Goal: Navigation & Orientation: Find specific page/section

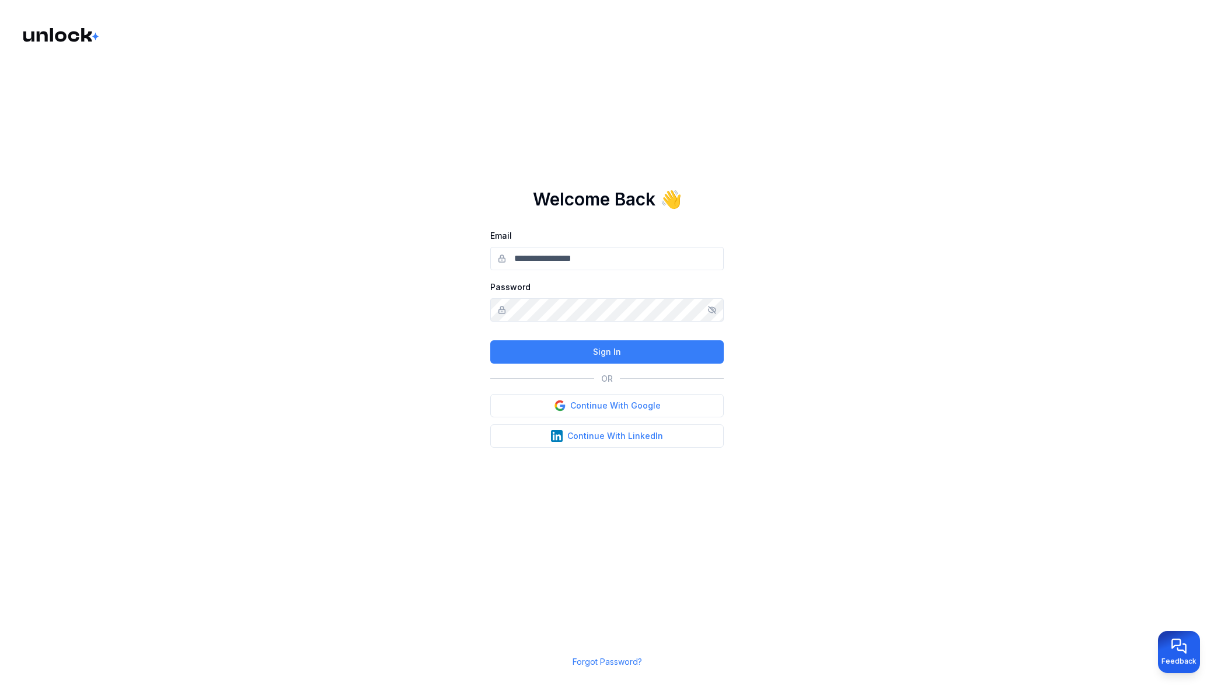
type input "**********"
click at [596, 407] on button "Continue With Google" at bounding box center [606, 405] width 233 height 23
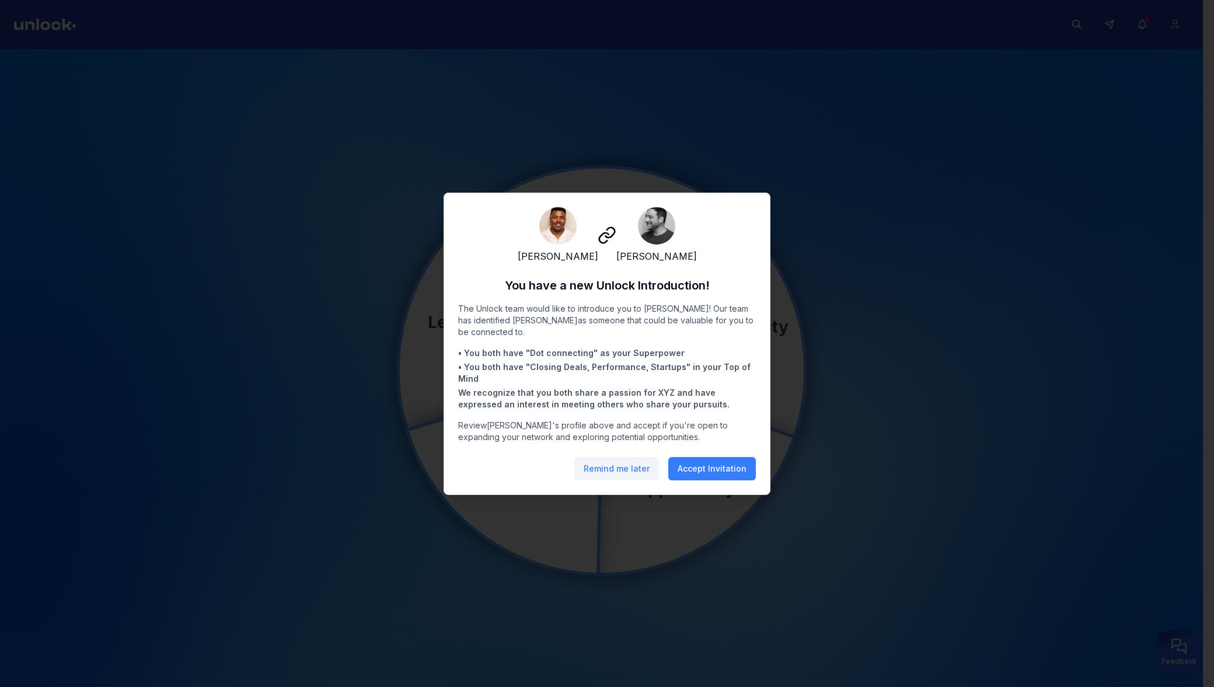
click at [623, 479] on button "Remind me later" at bounding box center [616, 468] width 85 height 23
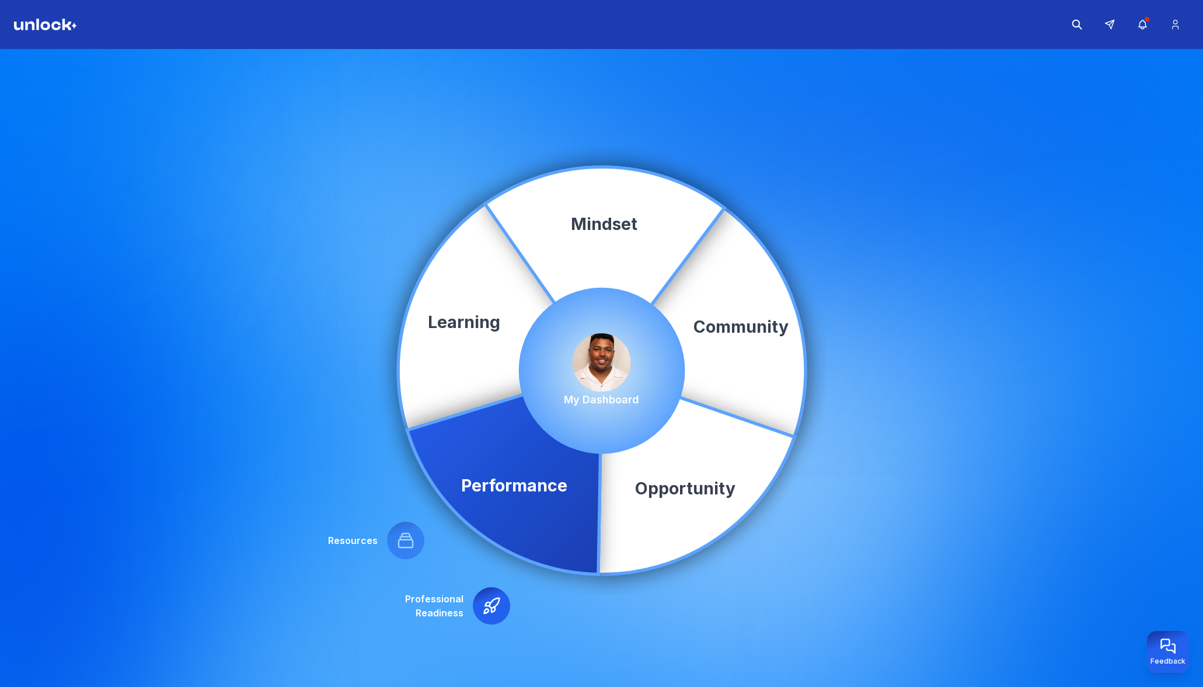
click at [607, 369] on img at bounding box center [601, 362] width 58 height 58
